Goal: Task Accomplishment & Management: Complete application form

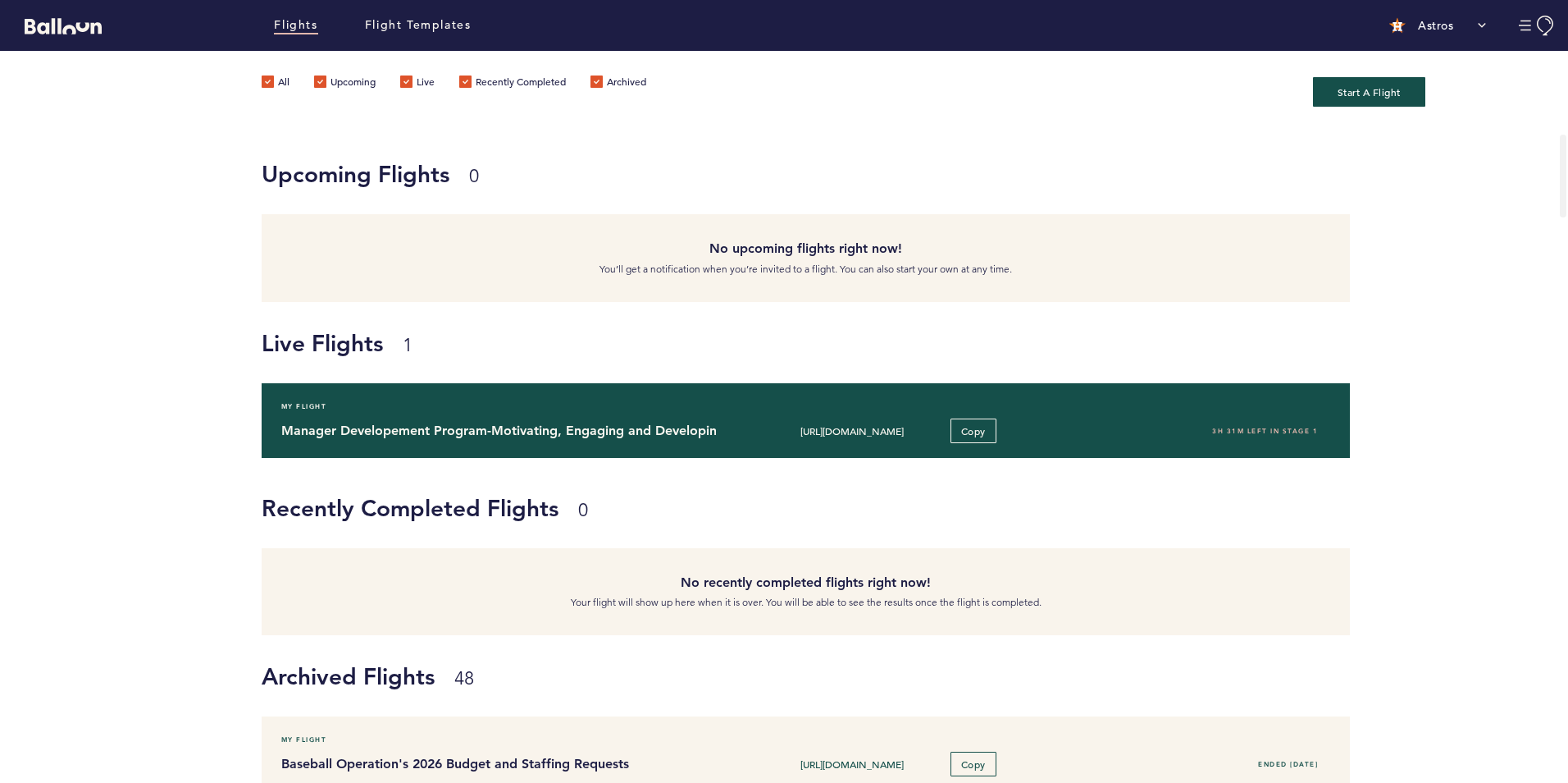
click at [402, 424] on h4 "Manager Developement Program-Motivating, Engaging and Developing your Team" at bounding box center [492, 430] width 423 height 19
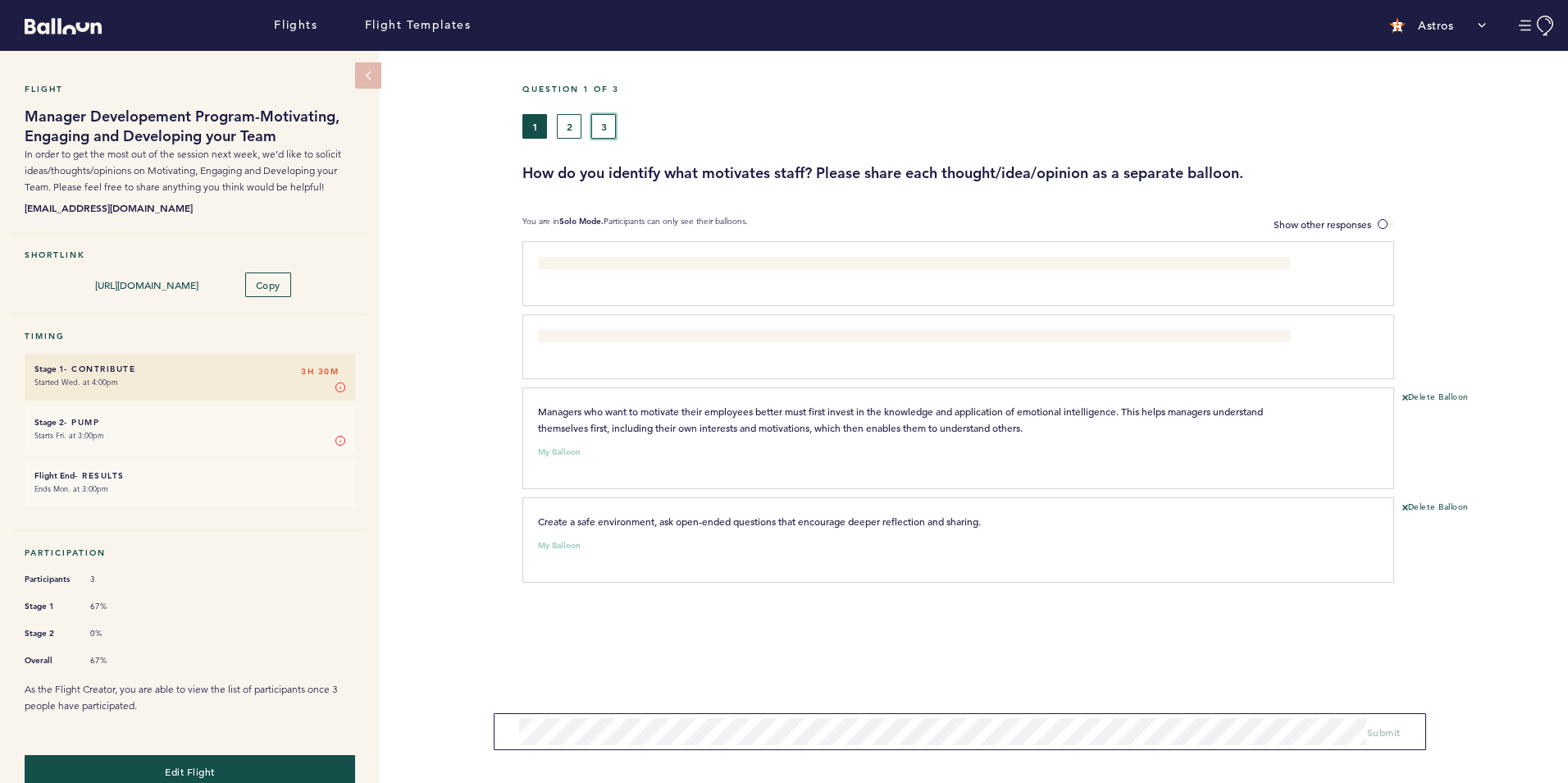
click at [600, 123] on button "3" at bounding box center [604, 126] width 25 height 25
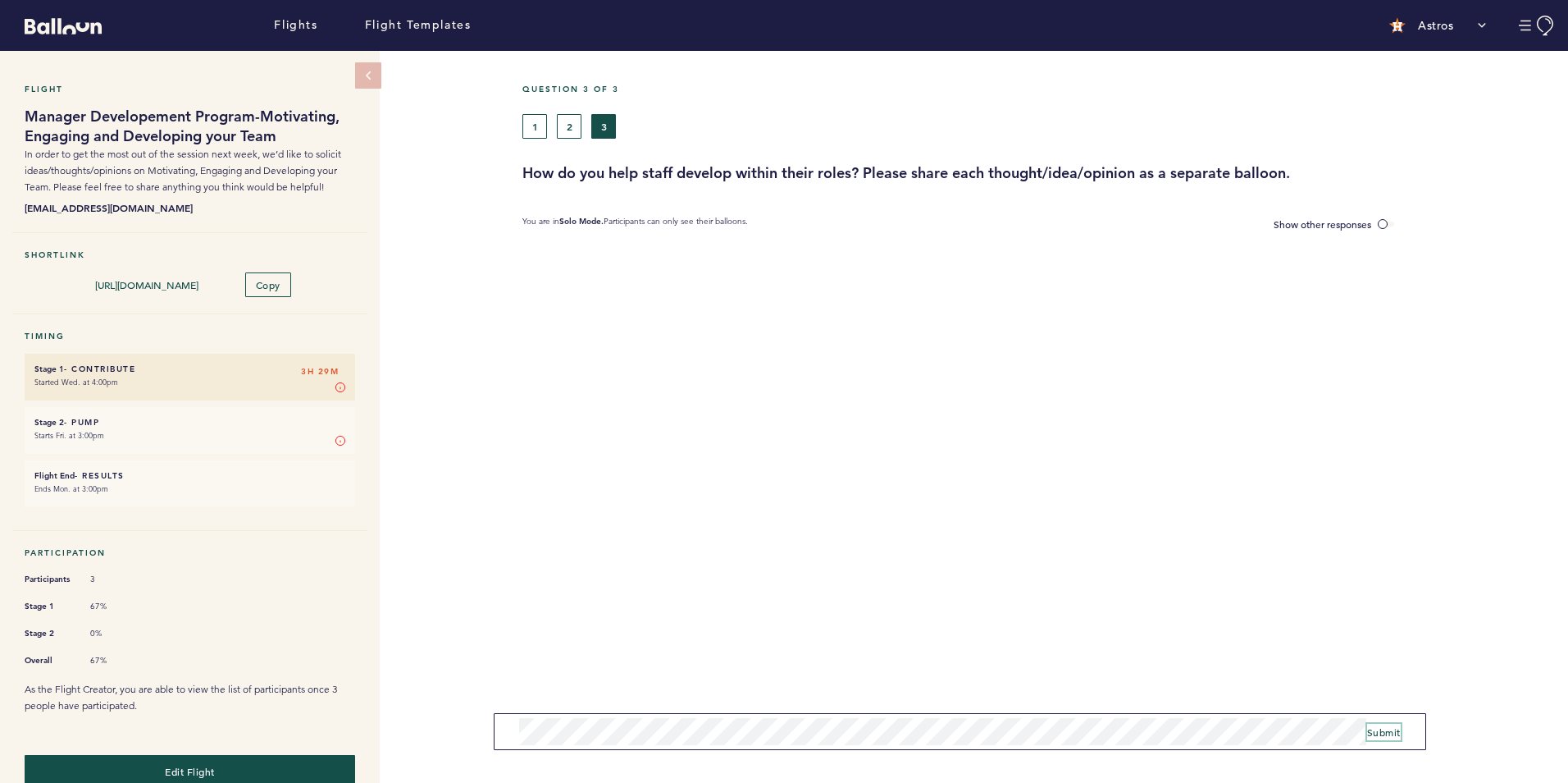
click at [1388, 731] on span "Submit" at bounding box center [1383, 732] width 34 height 13
click at [1396, 739] on button "Submit" at bounding box center [1383, 732] width 34 height 17
